Goal: Task Accomplishment & Management: Use online tool/utility

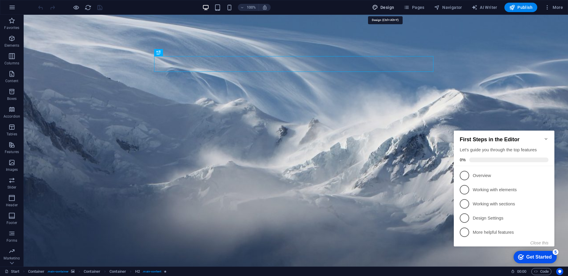
click at [384, 8] on span "Design" at bounding box center [383, 7] width 22 height 6
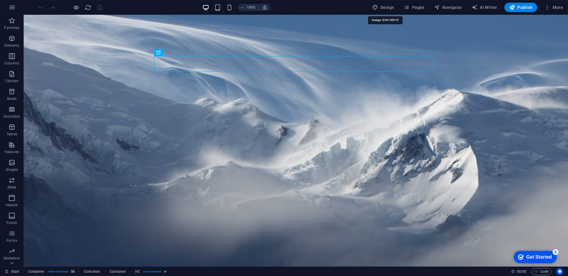
select select "px"
select select "300"
select select "px"
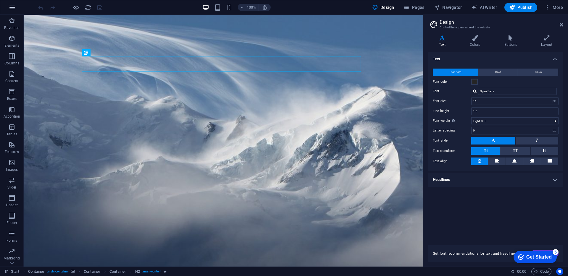
click at [9, 9] on icon "button" at bounding box center [12, 7] width 7 height 7
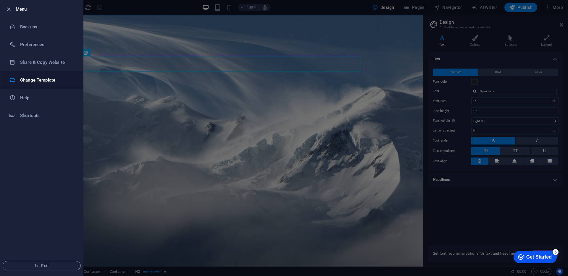
click at [31, 83] on h6 "Change Template" at bounding box center [47, 80] width 55 height 7
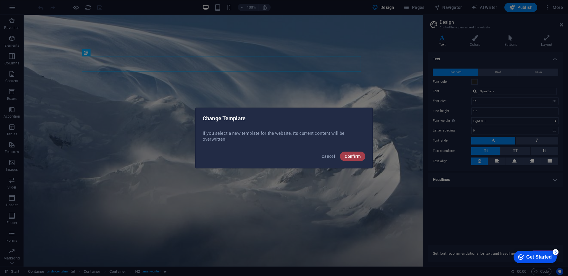
click at [352, 161] on button "Confirm" at bounding box center [352, 156] width 25 height 9
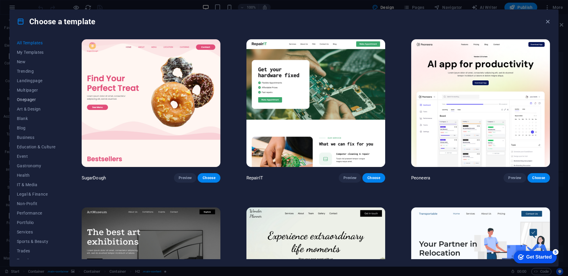
click at [27, 101] on span "Onepager" at bounding box center [36, 99] width 39 height 5
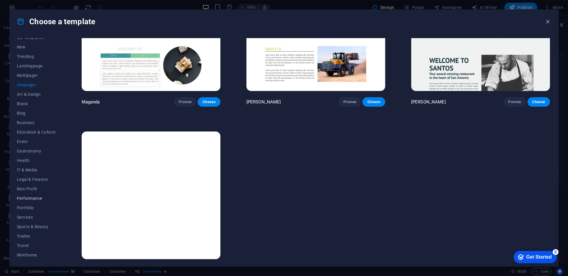
scroll to position [15, 0]
click at [30, 252] on span "Wireframe" at bounding box center [36, 254] width 39 height 5
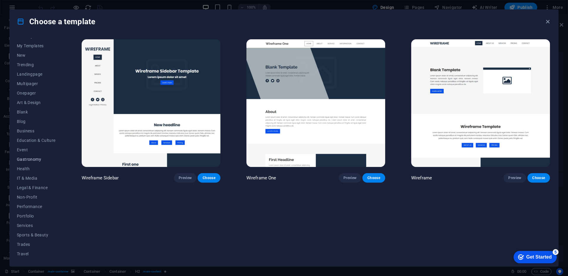
scroll to position [0, 0]
click at [30, 108] on span "Art & Design" at bounding box center [36, 109] width 39 height 5
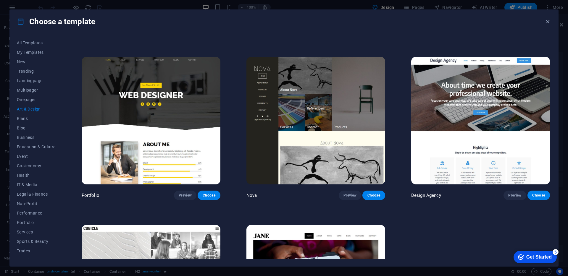
scroll to position [594, 0]
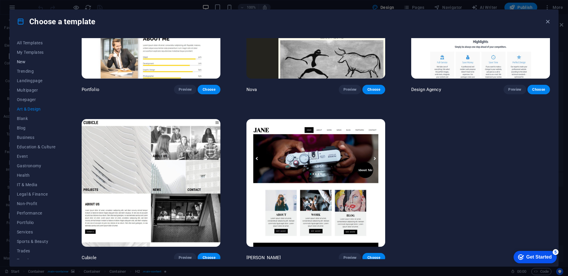
click at [21, 62] on span "New" at bounding box center [36, 61] width 39 height 5
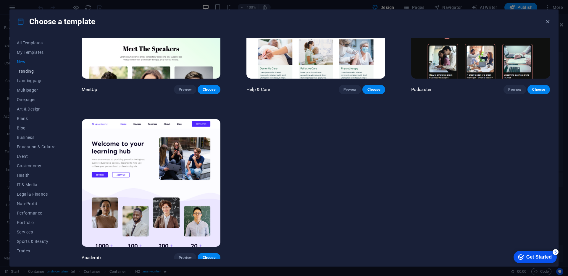
click at [20, 73] on span "Trending" at bounding box center [36, 71] width 39 height 5
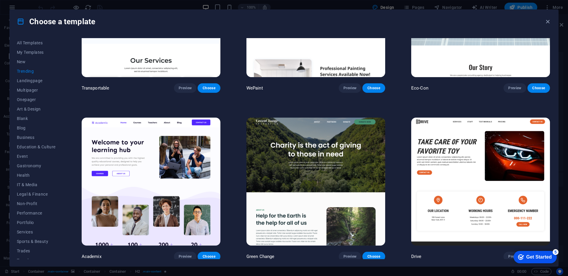
scroll to position [0, 0]
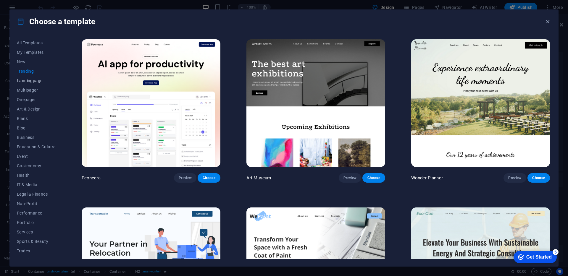
click at [38, 82] on span "Landingpage" at bounding box center [36, 80] width 39 height 5
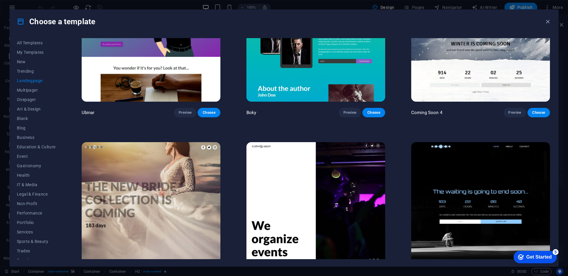
scroll to position [1265, 0]
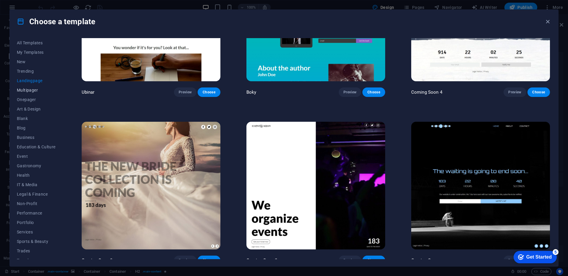
click at [26, 90] on span "Multipager" at bounding box center [36, 90] width 39 height 5
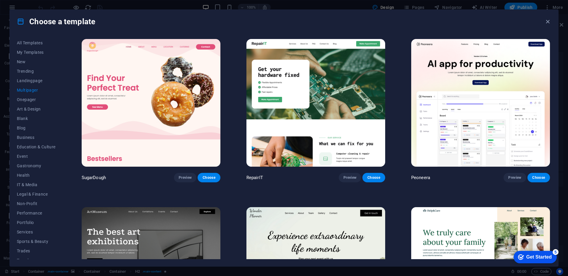
scroll to position [0, 0]
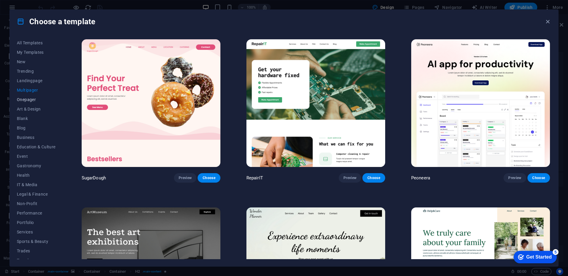
click at [27, 98] on span "Onepager" at bounding box center [36, 99] width 39 height 5
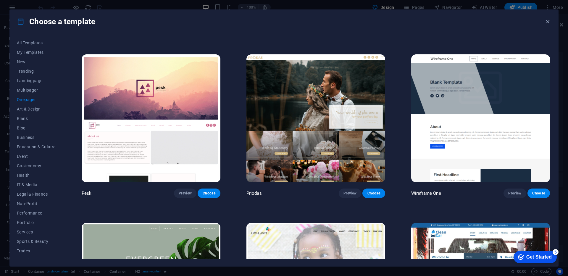
scroll to position [1018, 0]
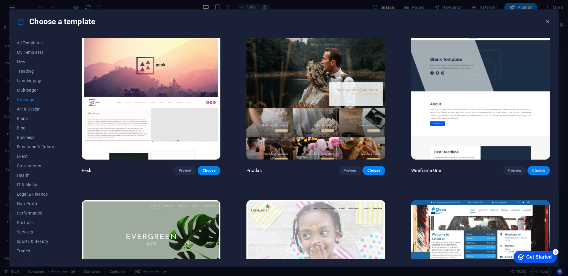
click at [537, 169] on button "Choose" at bounding box center [538, 170] width 22 height 9
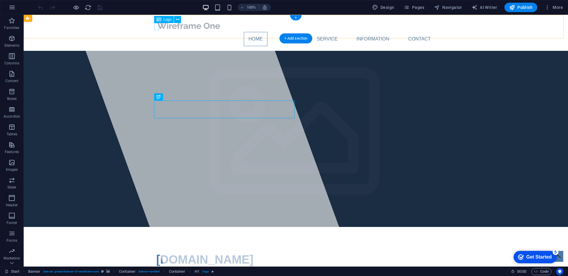
click at [156, 27] on div at bounding box center [295, 26] width 279 height 12
click at [157, 21] on icon at bounding box center [158, 19] width 5 height 7
click at [177, 20] on icon at bounding box center [177, 20] width 3 height 6
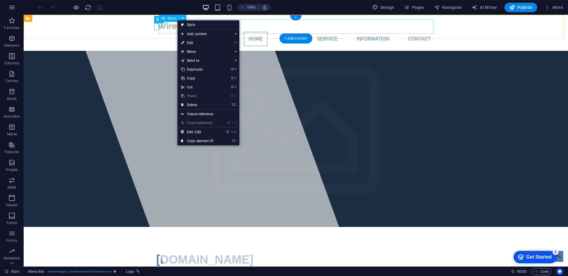
click at [171, 32] on nav "Home About Service Information Contact" at bounding box center [295, 39] width 279 height 14
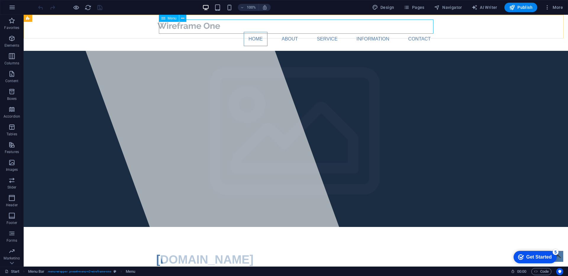
click at [174, 20] on span "Menu" at bounding box center [172, 19] width 9 height 4
click at [163, 20] on icon at bounding box center [163, 18] width 4 height 7
click at [184, 19] on icon at bounding box center [182, 18] width 3 height 6
click at [321, 32] on nav "Home About Service Information Contact" at bounding box center [295, 39] width 279 height 14
click at [47, 20] on span "Menu Bar" at bounding box center [39, 19] width 15 height 4
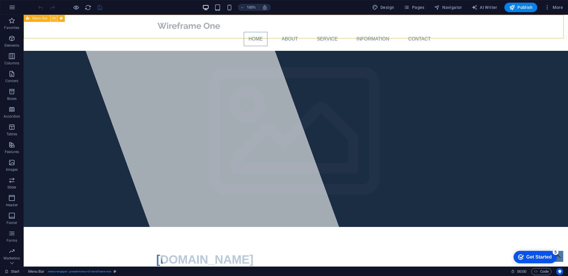
click at [56, 18] on button at bounding box center [53, 18] width 7 height 7
click at [170, 32] on nav "Home About Service Information Contact" at bounding box center [295, 39] width 279 height 14
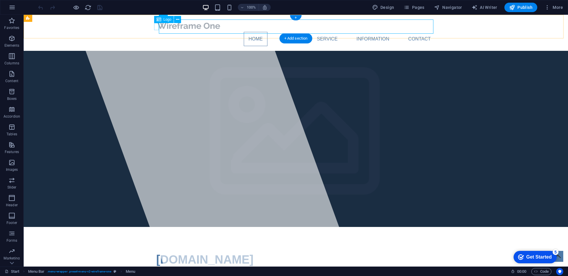
click at [156, 28] on div at bounding box center [295, 26] width 279 height 12
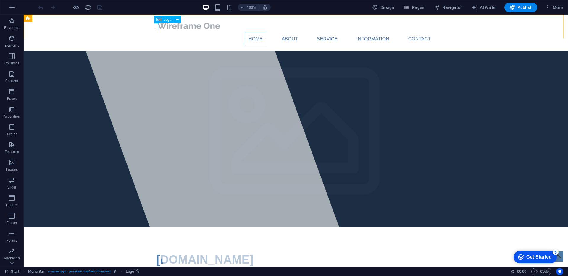
click at [160, 21] on icon at bounding box center [158, 19] width 5 height 7
click at [175, 20] on button at bounding box center [177, 19] width 7 height 7
click at [156, 27] on div at bounding box center [295, 26] width 279 height 12
click at [156, 28] on div at bounding box center [295, 26] width 279 height 12
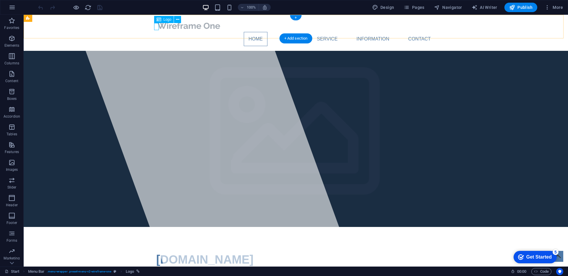
click at [51, 28] on div "Home About Service Information Contact" at bounding box center [296, 33] width 544 height 36
select select "px"
click at [156, 28] on div at bounding box center [295, 26] width 279 height 12
select select "px"
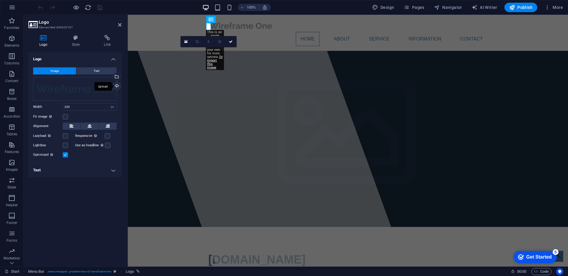
click at [117, 84] on div "Upload" at bounding box center [116, 86] width 9 height 9
click at [330, 273] on div "Lorem ipsum dolor sit amet, consectetuer adipiscing elit. Aenean commodo ligula…" at bounding box center [347, 280] width 279 height 14
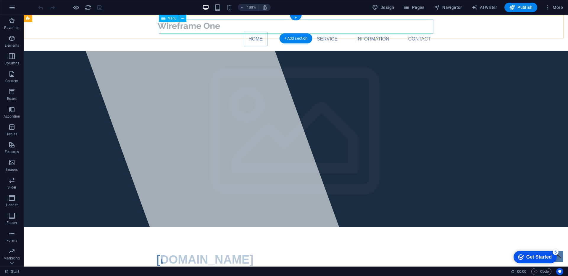
click at [312, 32] on nav "Home About Service Information Contact" at bounding box center [295, 39] width 279 height 14
click at [173, 19] on span "Menu" at bounding box center [172, 19] width 9 height 4
drag, startPoint x: 188, startPoint y: 34, endPoint x: 311, endPoint y: 27, distance: 123.0
click at [183, 18] on icon at bounding box center [182, 18] width 3 height 6
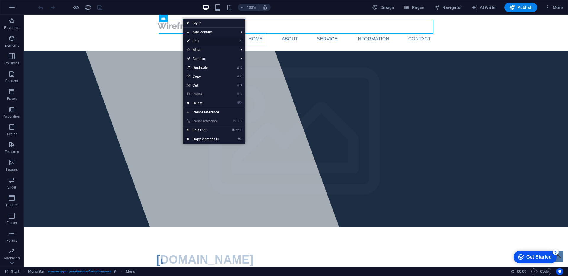
click at [209, 41] on link "⏎ Edit" at bounding box center [203, 41] width 40 height 9
select select
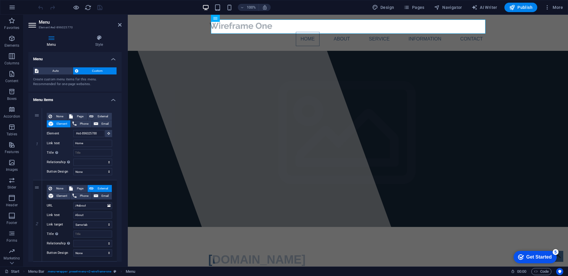
click at [53, 45] on h4 "Menu" at bounding box center [52, 41] width 48 height 12
click at [59, 36] on icon at bounding box center [51, 38] width 46 height 6
click at [45, 38] on icon at bounding box center [51, 38] width 46 height 6
click at [54, 37] on icon at bounding box center [51, 38] width 46 height 6
click at [112, 100] on h4 "Menu items" at bounding box center [74, 98] width 93 height 11
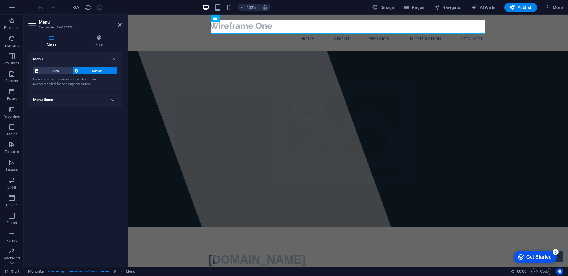
click at [112, 100] on h4 "Menu items" at bounding box center [74, 100] width 93 height 14
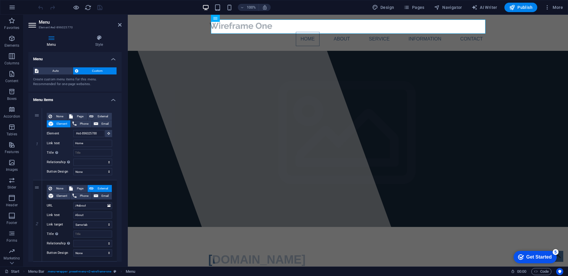
click at [112, 100] on h4 "Menu items" at bounding box center [74, 98] width 93 height 11
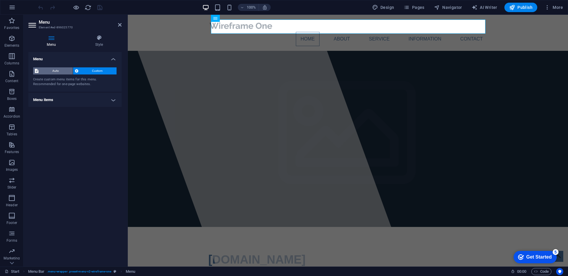
click at [58, 71] on span "Auto" at bounding box center [55, 70] width 31 height 7
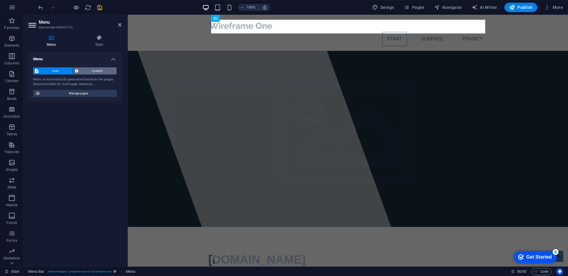
click at [82, 73] on span "Custom" at bounding box center [97, 70] width 35 height 7
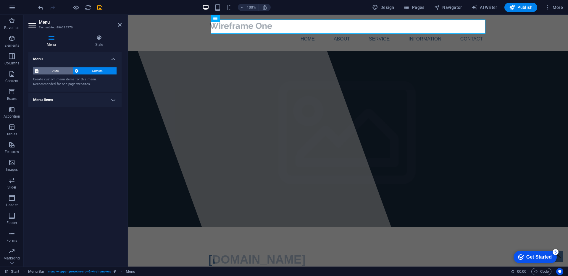
click at [51, 73] on span "Auto" at bounding box center [55, 70] width 31 height 7
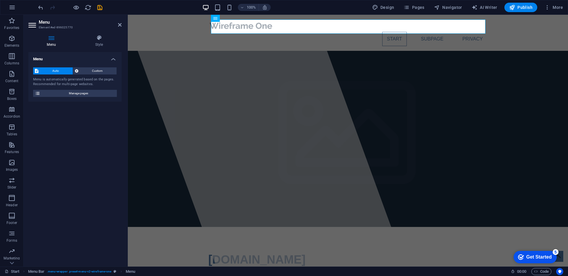
click at [66, 99] on div "Auto Custom Menu is automatically generated based on the pages. Recommended for…" at bounding box center [74, 82] width 93 height 39
click at [71, 96] on span "Manage pages" at bounding box center [78, 93] width 73 height 7
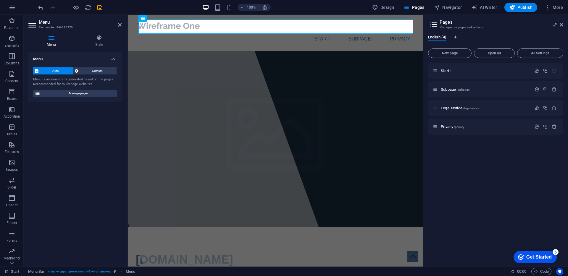
click at [456, 35] on icon "Language Tabs" at bounding box center [455, 37] width 3 height 4
select select "41"
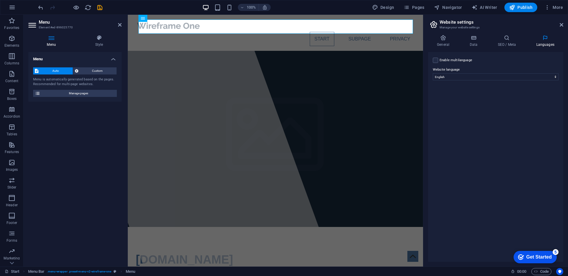
click at [54, 38] on icon at bounding box center [51, 38] width 46 height 6
click at [90, 92] on span "Manage pages" at bounding box center [78, 93] width 73 height 7
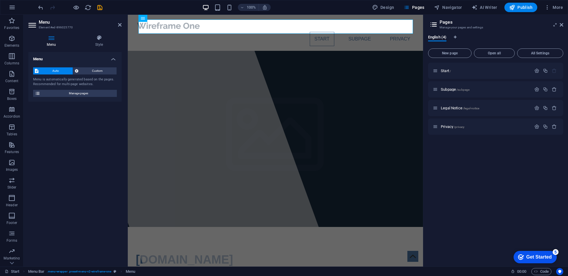
click at [53, 45] on h4 "Menu" at bounding box center [52, 41] width 48 height 12
drag, startPoint x: 109, startPoint y: 42, endPoint x: 104, endPoint y: 43, distance: 5.3
click at [105, 43] on h4 "Style" at bounding box center [99, 41] width 45 height 12
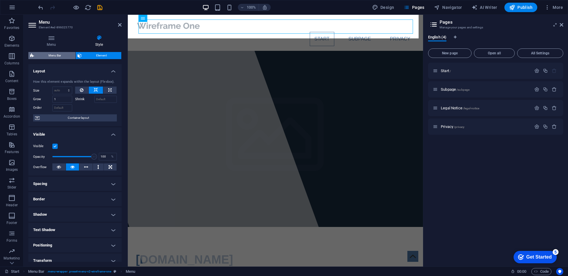
click at [41, 57] on span "Menu Bar" at bounding box center [55, 55] width 38 height 7
select select "rem"
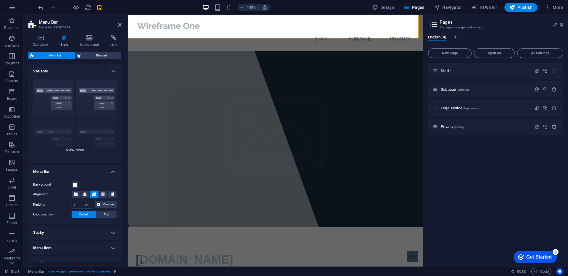
scroll to position [1, 0]
click at [81, 149] on div "Border Centered Default Fixed Loki Trigger Wide XXL" at bounding box center [74, 118] width 93 height 89
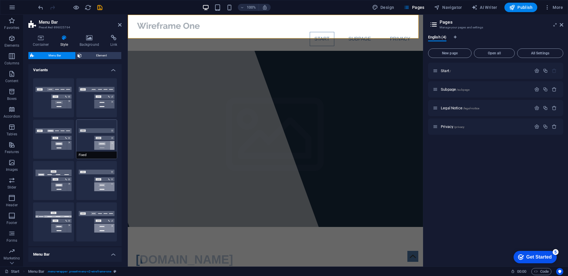
click at [90, 141] on button "Fixed" at bounding box center [96, 139] width 41 height 39
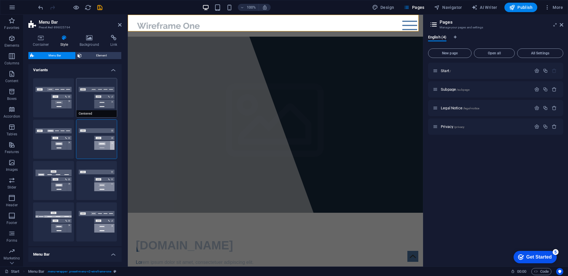
click at [87, 97] on button "Centered" at bounding box center [96, 97] width 41 height 39
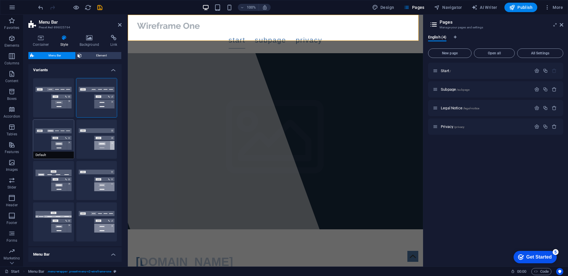
click at [66, 139] on button "Default" at bounding box center [53, 139] width 41 height 39
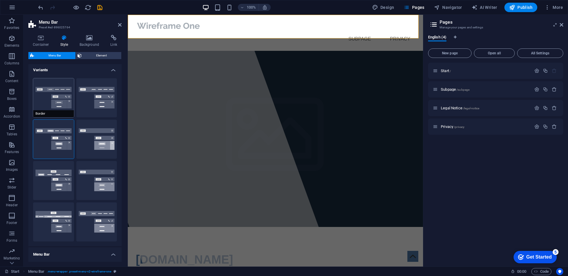
click at [50, 105] on button "Border" at bounding box center [53, 97] width 41 height 39
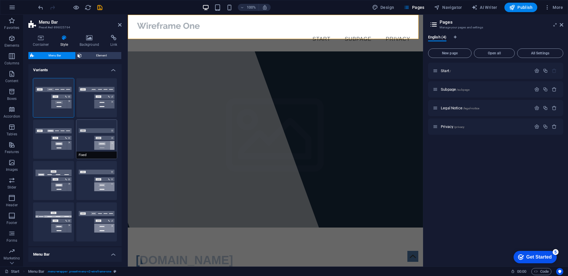
click at [97, 144] on button "Fixed" at bounding box center [96, 139] width 41 height 39
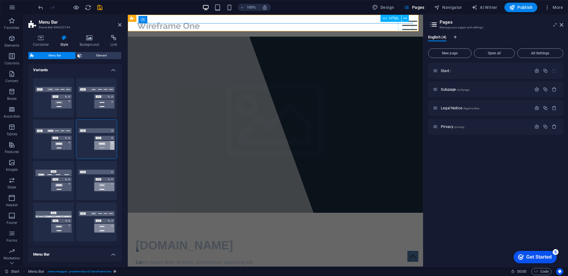
click at [406, 25] on div at bounding box center [409, 25] width 15 height 9
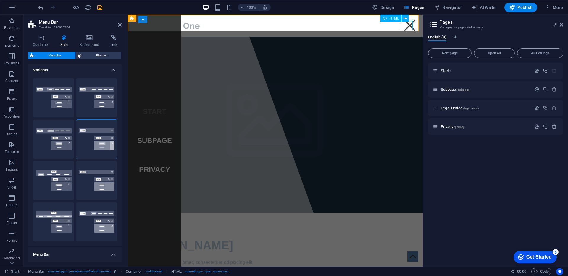
click at [406, 25] on div at bounding box center [409, 25] width 15 height 9
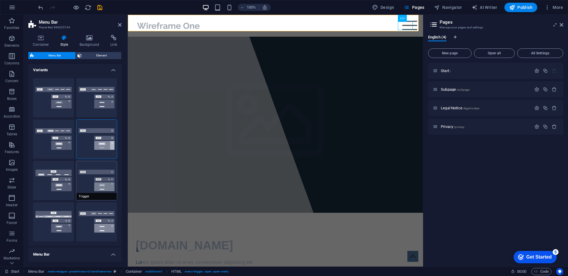
click at [89, 179] on button "Trigger" at bounding box center [96, 180] width 41 height 39
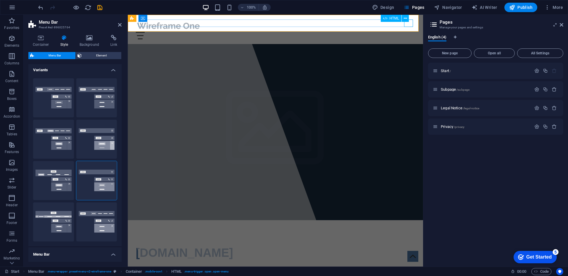
click at [407, 32] on div at bounding box center [275, 35] width 279 height 7
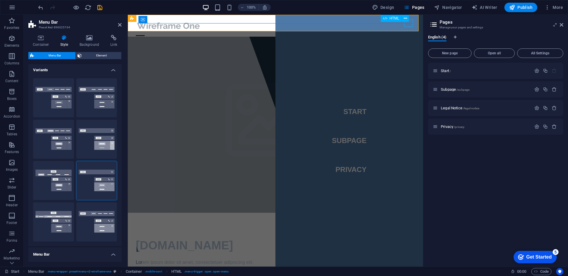
click at [145, 32] on div at bounding box center [140, 35] width 9 height 7
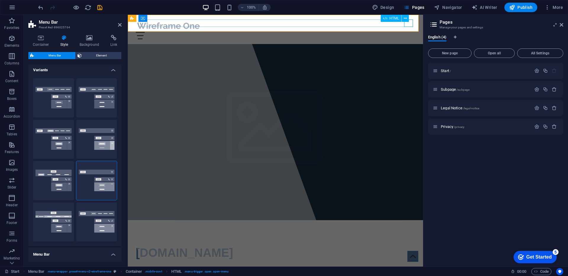
click at [407, 32] on div at bounding box center [275, 35] width 279 height 7
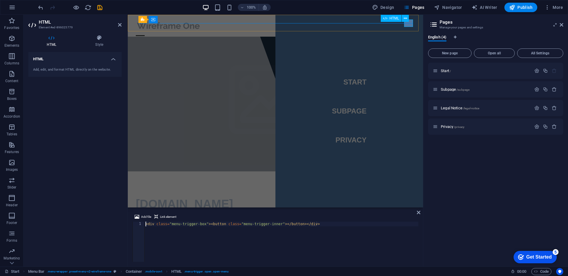
click at [145, 32] on div at bounding box center [140, 35] width 9 height 7
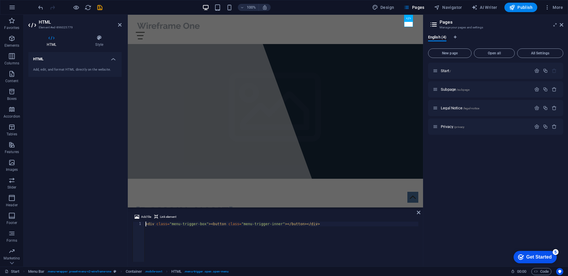
click at [114, 164] on div "HTML Add, edit, and format HTML directly on the website." at bounding box center [74, 157] width 93 height 210
click at [444, 70] on span "Start /" at bounding box center [446, 71] width 10 height 4
click at [66, 142] on div "HTML Add, edit, and format HTML directly on the website." at bounding box center [74, 157] width 93 height 210
drag, startPoint x: 110, startPoint y: 158, endPoint x: 8, endPoint y: 130, distance: 105.8
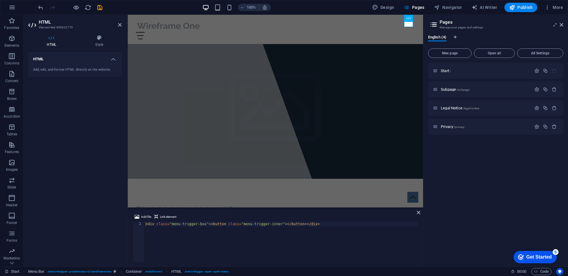
click at [110, 158] on div "HTML Add, edit, and format HTML directly on the website." at bounding box center [74, 157] width 93 height 210
drag, startPoint x: 378, startPoint y: 7, endPoint x: 226, endPoint y: 4, distance: 151.8
click at [378, 7] on icon "button" at bounding box center [375, 7] width 6 height 6
select select "px"
select select "400"
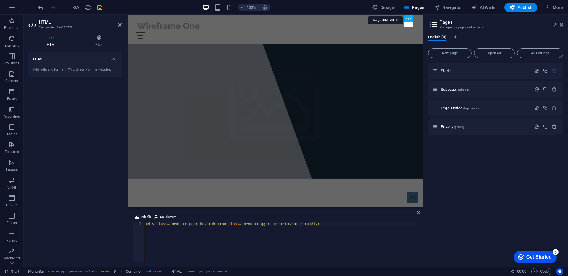
select select "px"
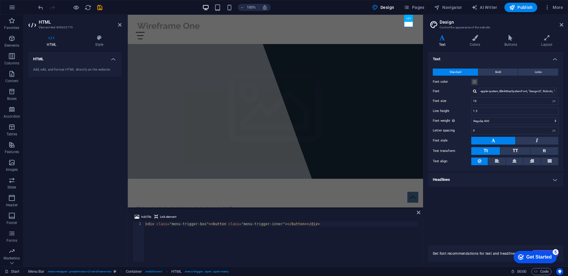
click at [470, 182] on h4 "Headlines" at bounding box center [495, 180] width 135 height 14
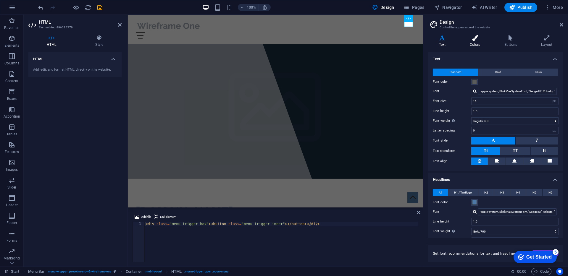
click at [481, 39] on icon at bounding box center [475, 38] width 32 height 6
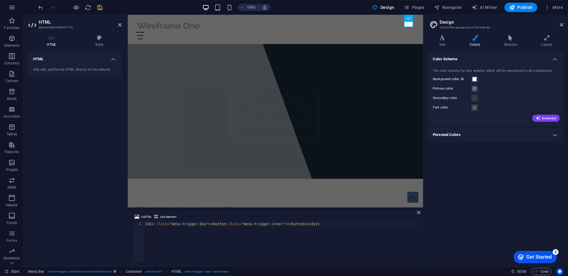
click at [469, 136] on h4 "Personal Colors" at bounding box center [495, 135] width 135 height 14
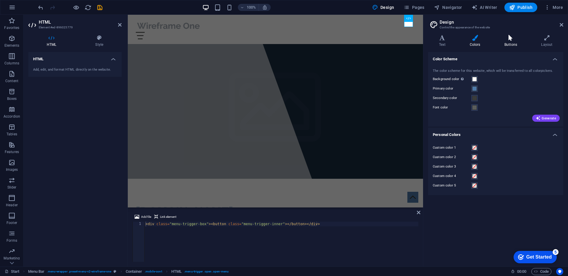
click at [509, 41] on h4 "Buttons" at bounding box center [511, 41] width 37 height 12
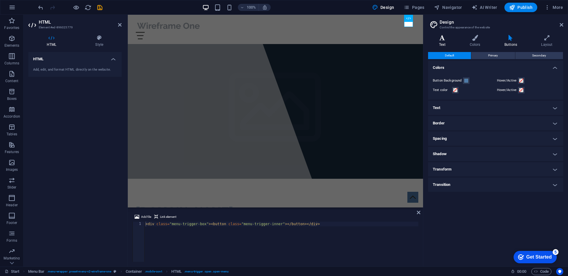
click at [447, 41] on h4 "Text" at bounding box center [443, 41] width 31 height 12
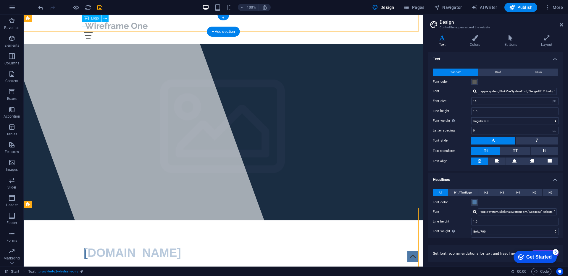
click at [84, 24] on div at bounding box center [223, 26] width 279 height 12
select select "px"
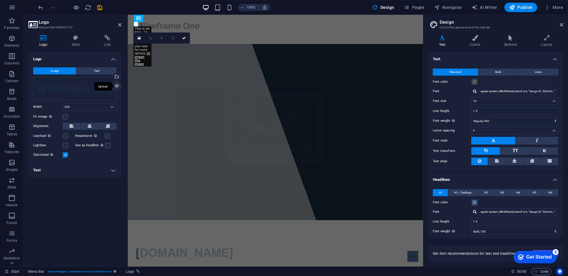
click at [116, 86] on div "Upload" at bounding box center [116, 86] width 9 height 9
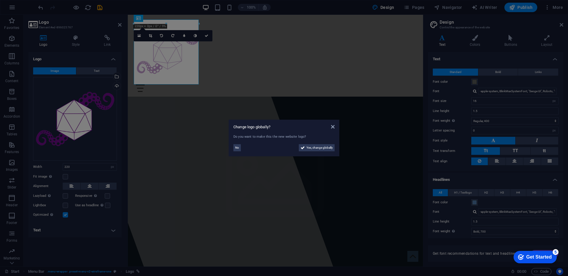
click at [241, 58] on aside "Change logo globally? Do you want to make this the new website logo? No Yes, ch…" at bounding box center [284, 138] width 568 height 276
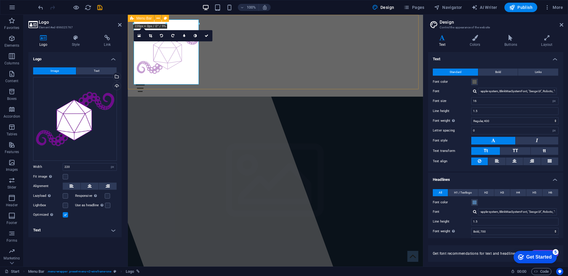
click at [264, 75] on div "Start Subpage Privacy" at bounding box center [275, 56] width 295 height 82
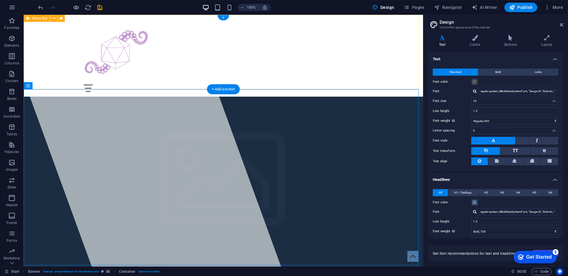
click at [230, 62] on div "Start Subpage Privacy" at bounding box center [223, 56] width 399 height 82
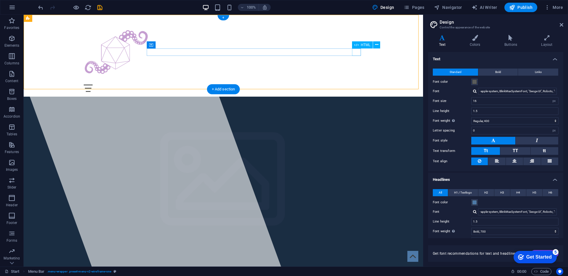
click at [354, 85] on div at bounding box center [223, 88] width 279 height 7
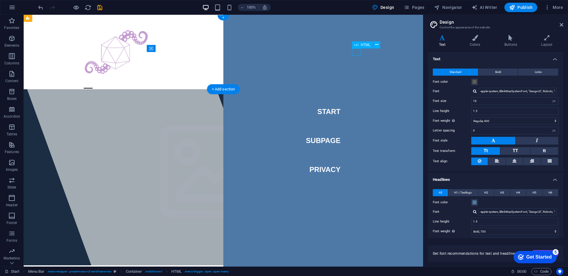
click at [93, 85] on div at bounding box center [88, 88] width 9 height 7
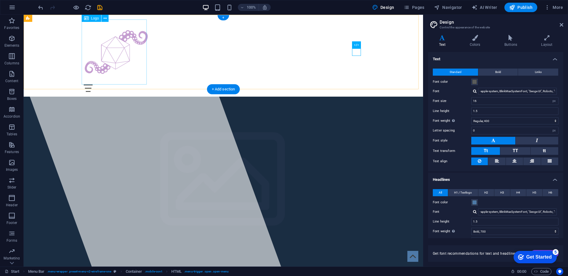
click at [117, 51] on div at bounding box center [223, 52] width 279 height 65
click at [175, 65] on div "Start Subpage Privacy" at bounding box center [223, 56] width 399 height 82
